Goal: Task Accomplishment & Management: Manage account settings

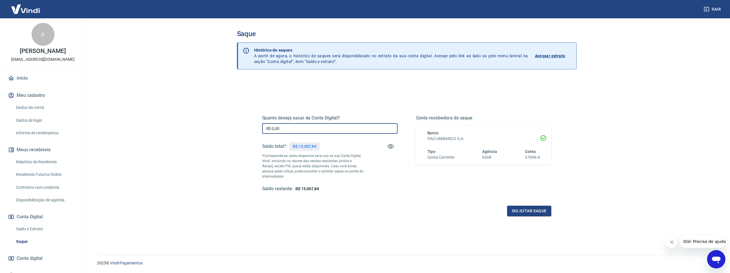
click at [327, 130] on input "R$ 0,00" at bounding box center [329, 128] width 135 height 11
type input "R$ 15.007,84"
click at [516, 214] on button "Solicitar saque" at bounding box center [529, 211] width 44 height 11
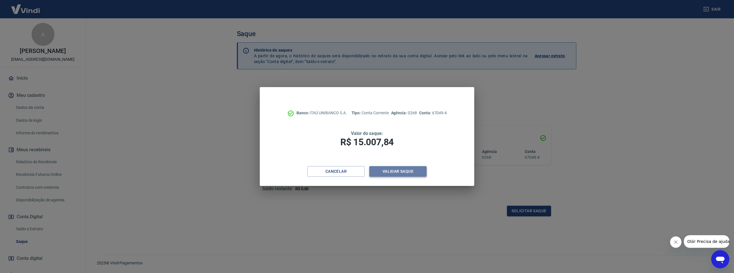
click at [407, 170] on button "Validar saque" at bounding box center [397, 171] width 57 height 11
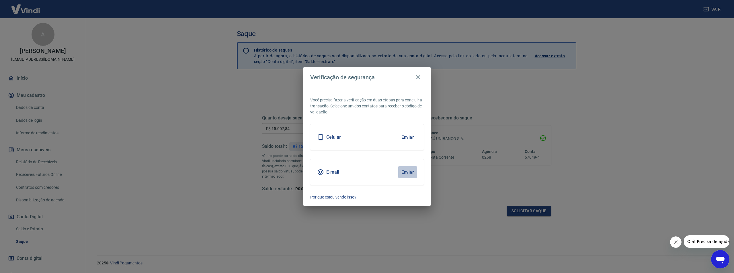
click at [407, 170] on button "Enviar" at bounding box center [407, 172] width 19 height 12
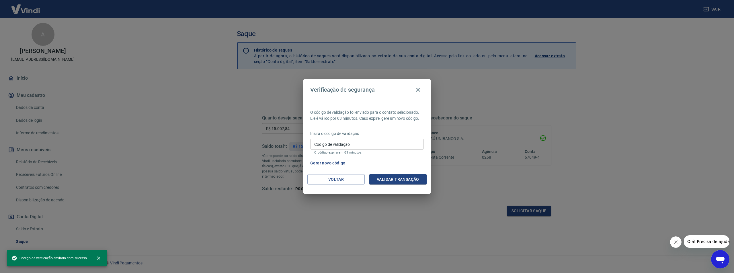
click at [381, 143] on input "Código de validação" at bounding box center [367, 144] width 114 height 11
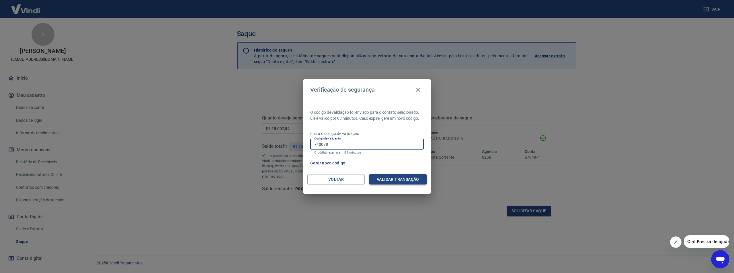
type input "740078"
click at [408, 175] on button "Validar transação" at bounding box center [397, 179] width 57 height 11
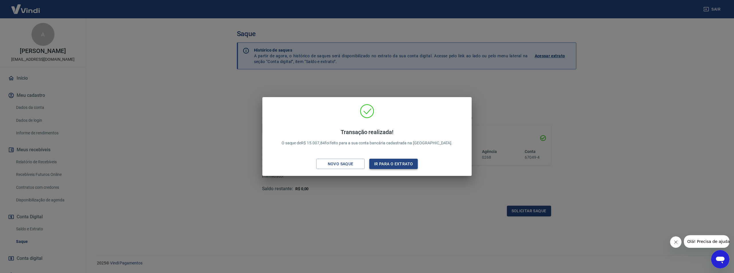
click at [406, 163] on button "Ir para o extrato" at bounding box center [393, 164] width 48 height 11
